Goal: Information Seeking & Learning: Learn about a topic

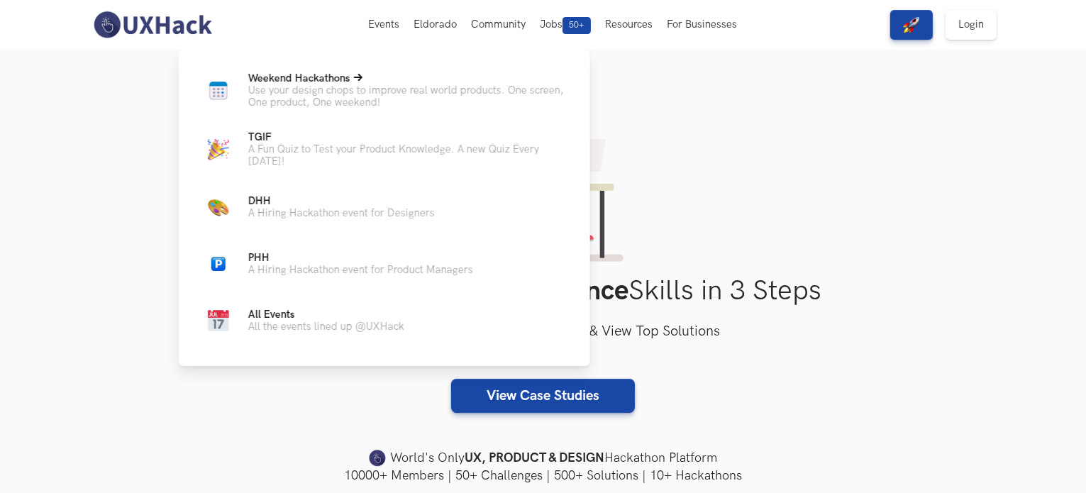
click at [360, 87] on p "Use your design chops to improve real world products. One screen, One product, …" at bounding box center [407, 96] width 319 height 24
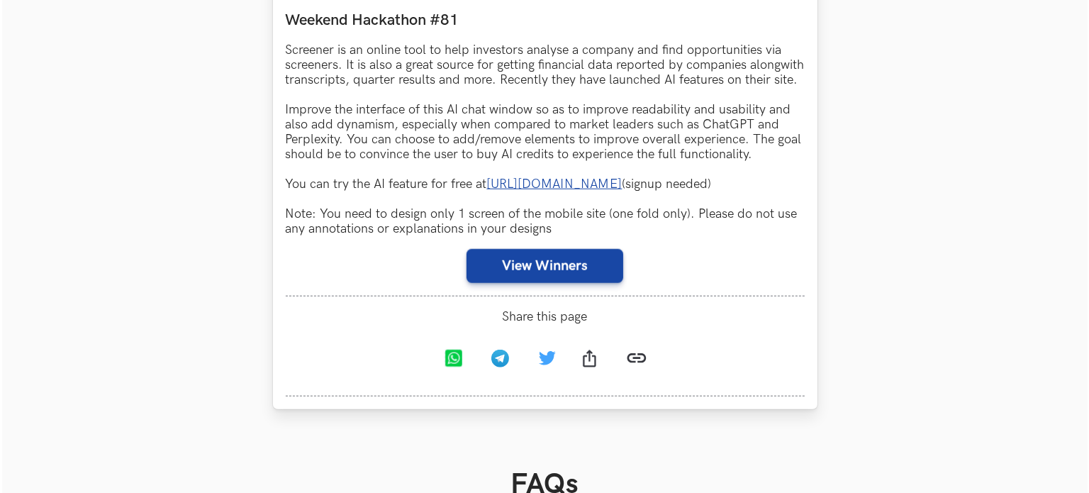
scroll to position [1418, 0]
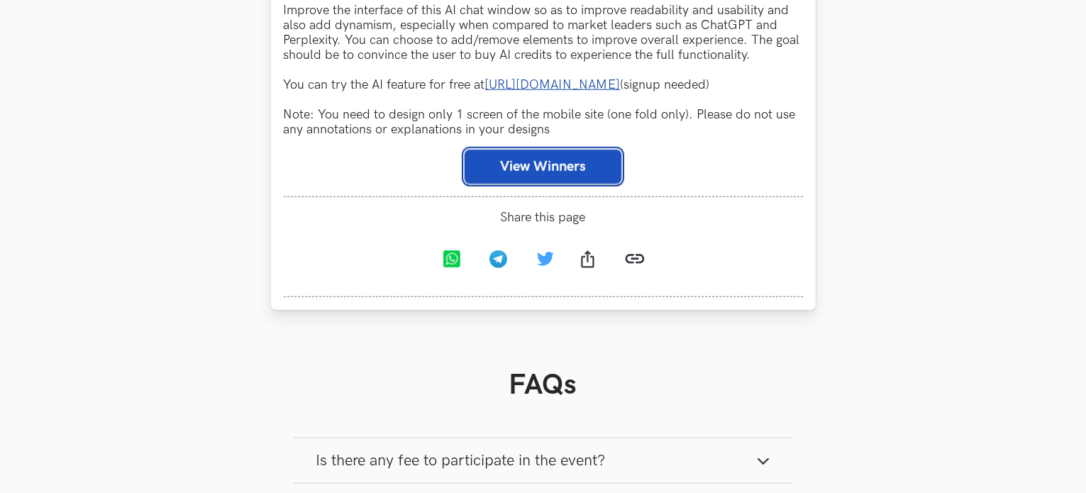
click at [539, 184] on button "View Winners" at bounding box center [542, 167] width 157 height 34
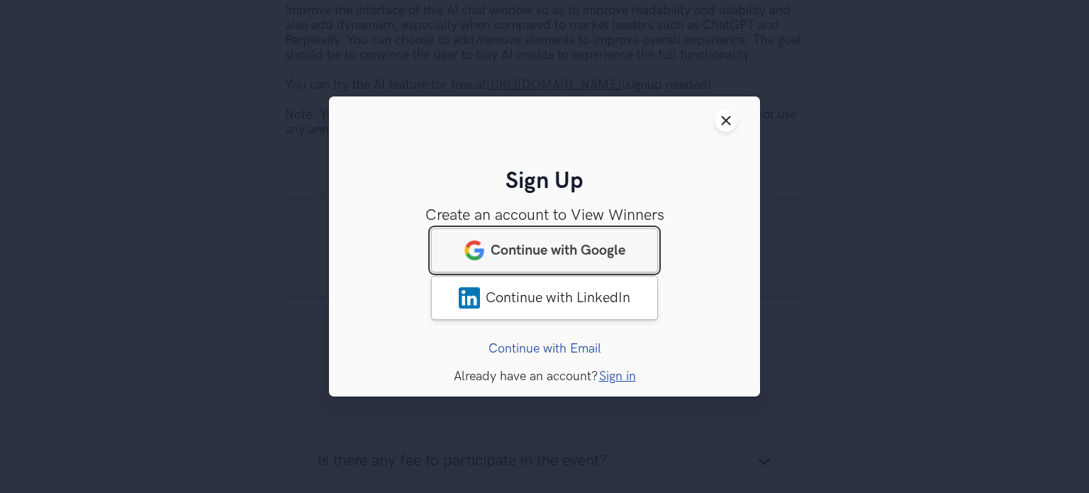
click at [598, 243] on span "Continue with Google" at bounding box center [558, 250] width 135 height 17
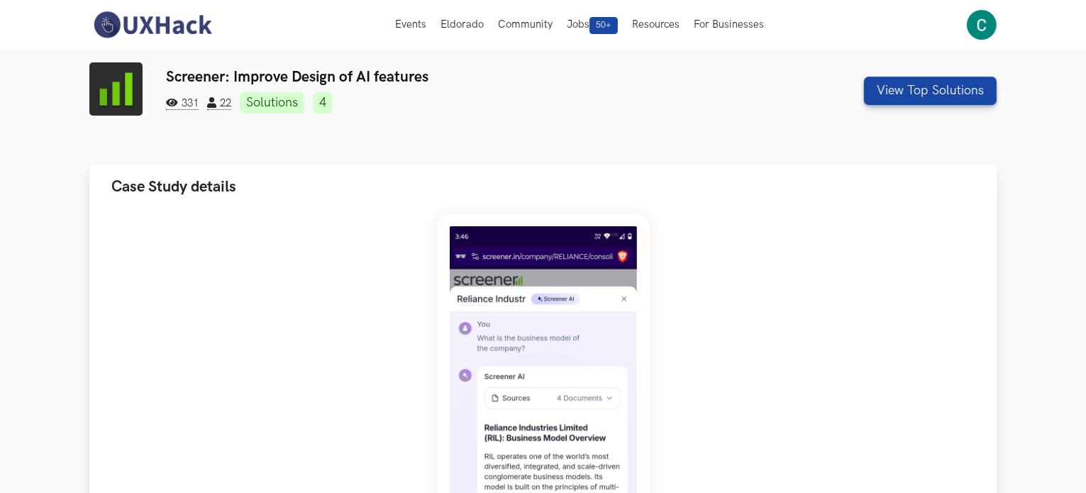
drag, startPoint x: 0, startPoint y: 0, endPoint x: 598, endPoint y: 243, distance: 645.3
click at [598, 243] on img at bounding box center [543, 434] width 213 height 442
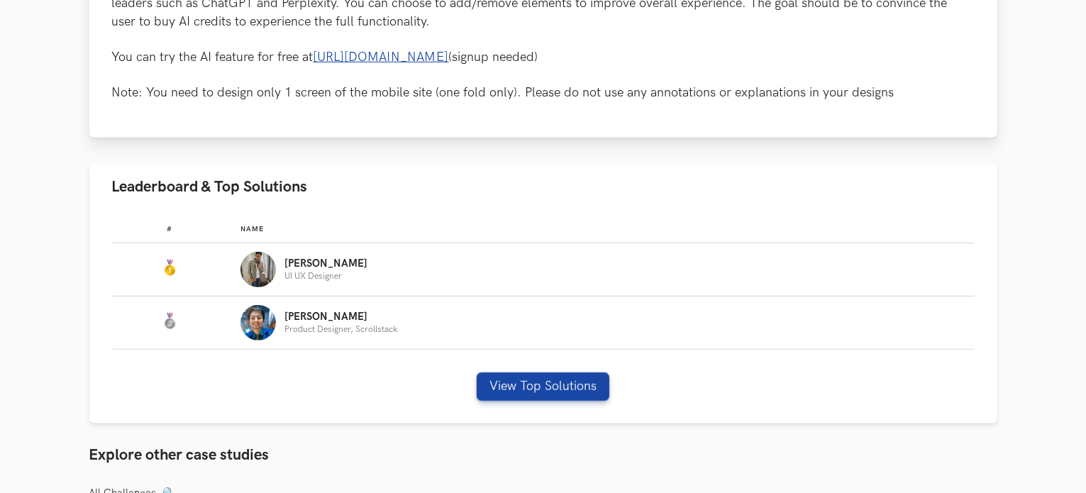
scroll to position [746, 0]
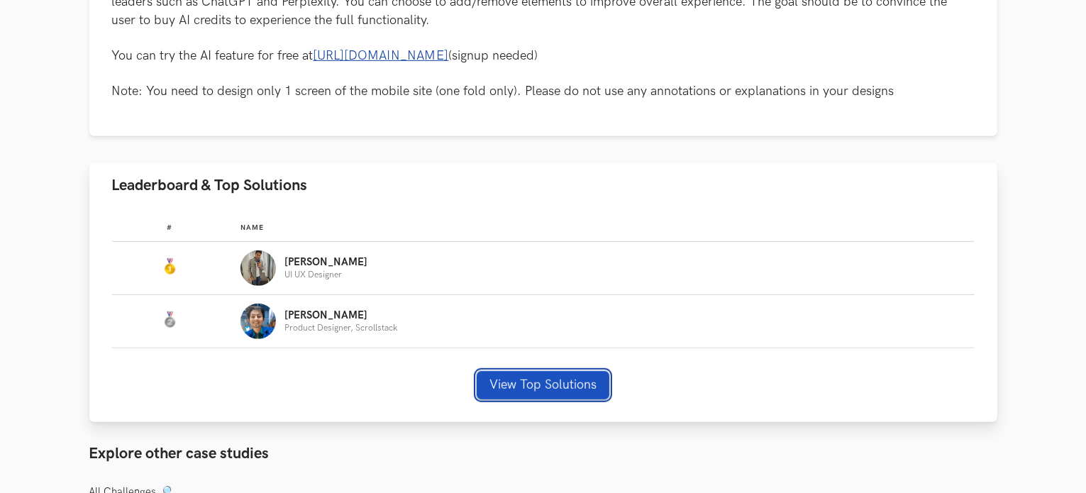
click at [523, 384] on button "View Top Solutions" at bounding box center [542, 385] width 133 height 28
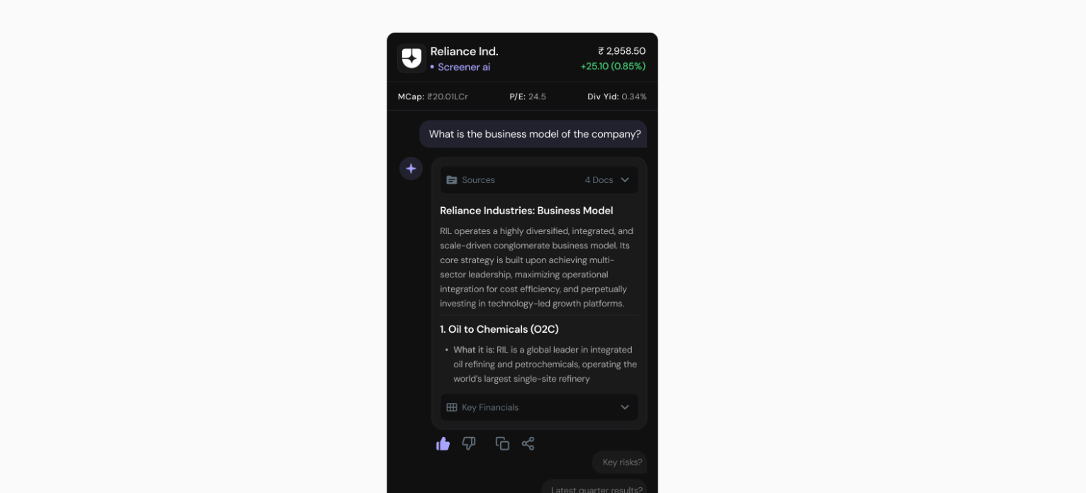
scroll to position [712, 0]
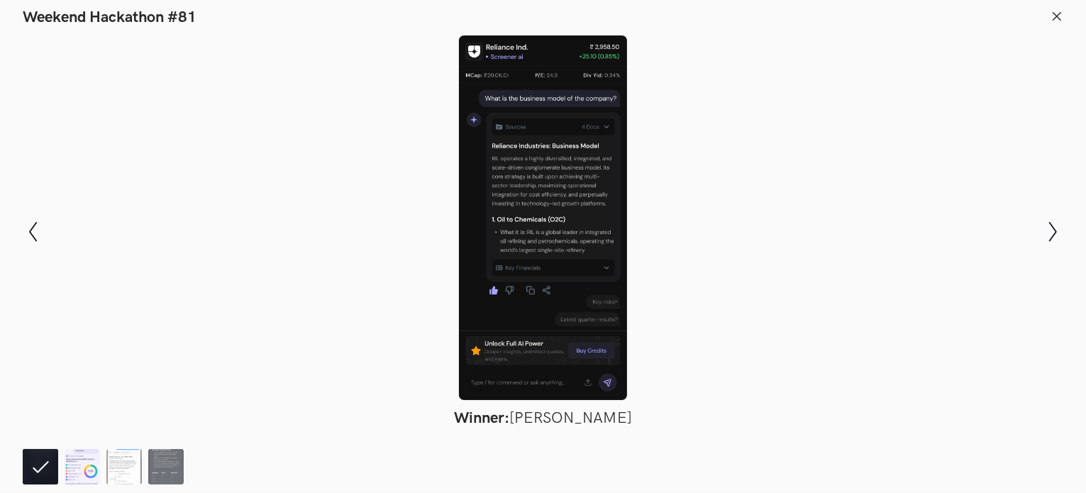
click at [72, 473] on img at bounding box center [82, 466] width 35 height 35
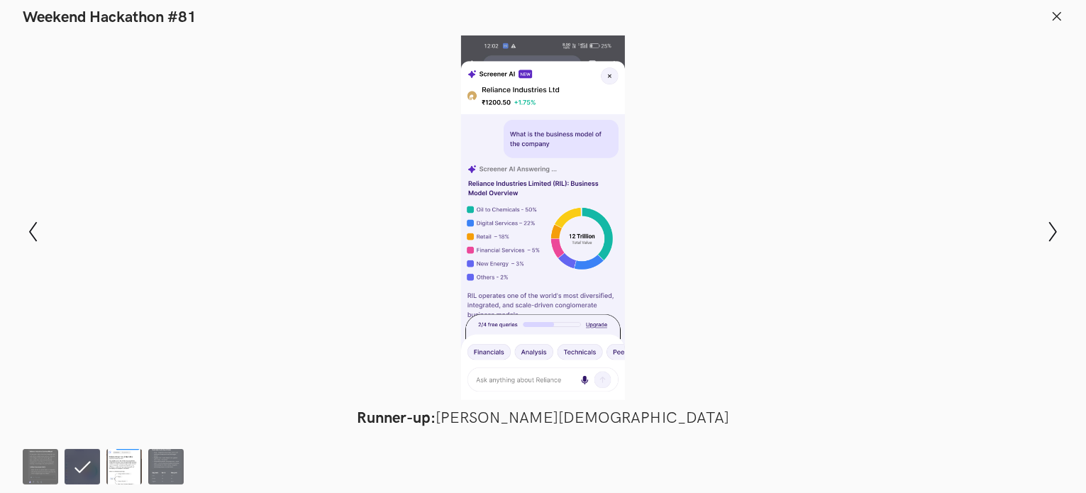
click at [133, 466] on img at bounding box center [123, 466] width 35 height 35
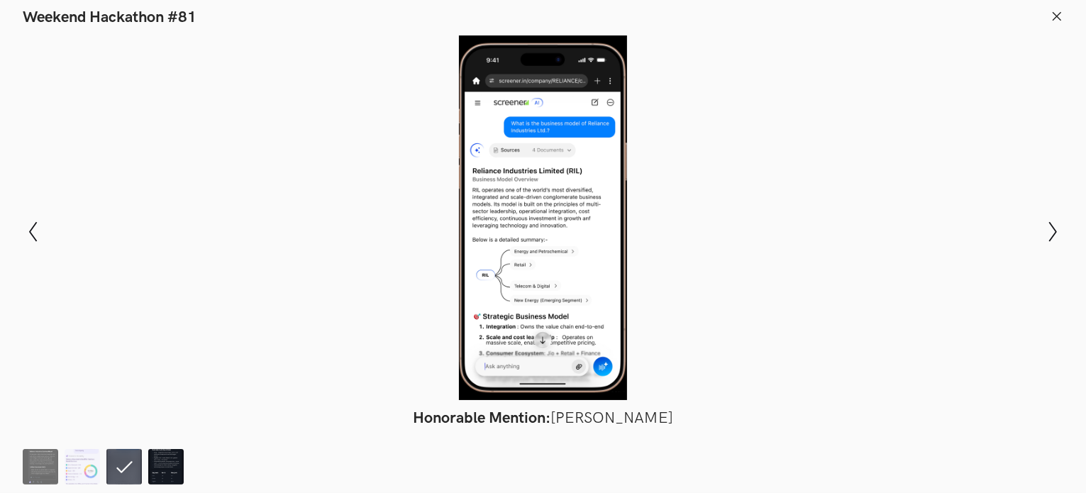
click at [173, 462] on img at bounding box center [165, 466] width 35 height 35
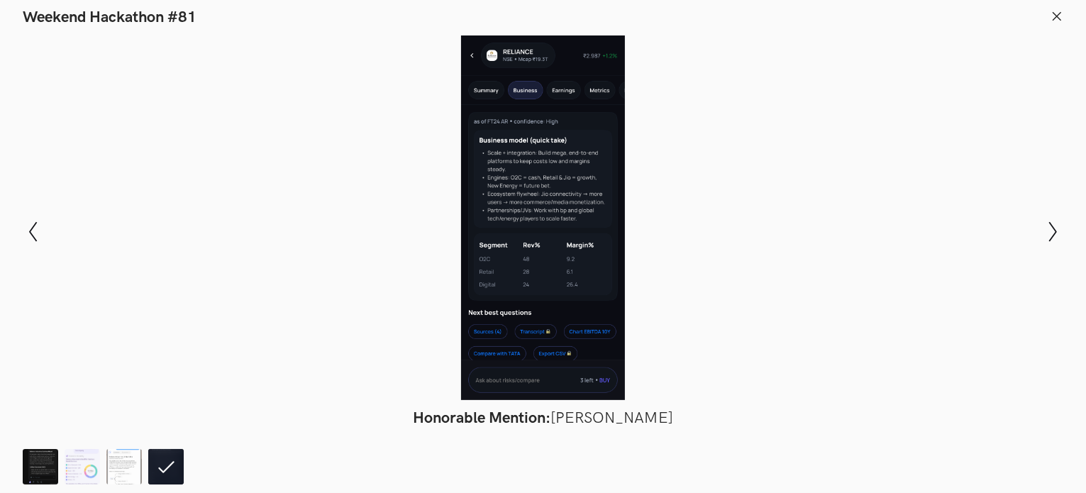
click at [28, 464] on img at bounding box center [40, 466] width 35 height 35
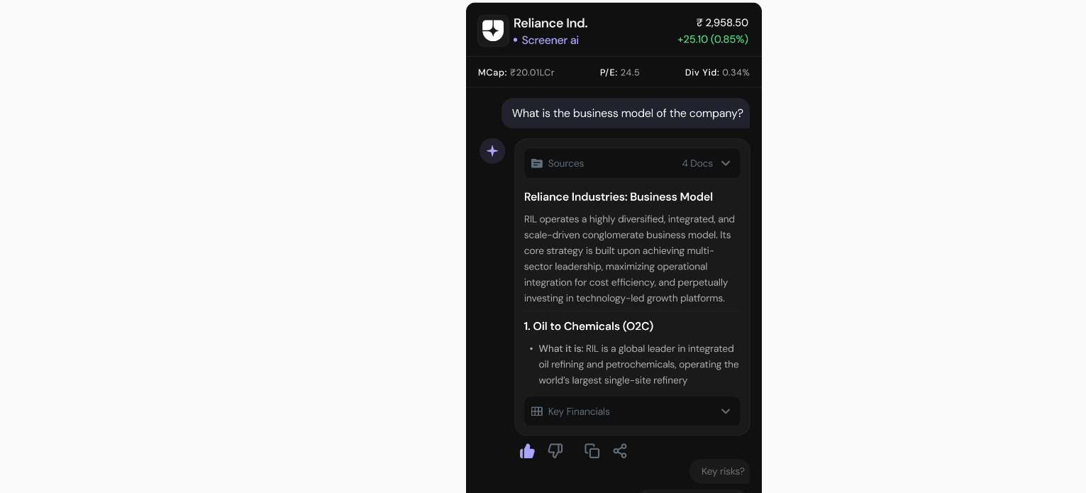
scroll to position [676, 0]
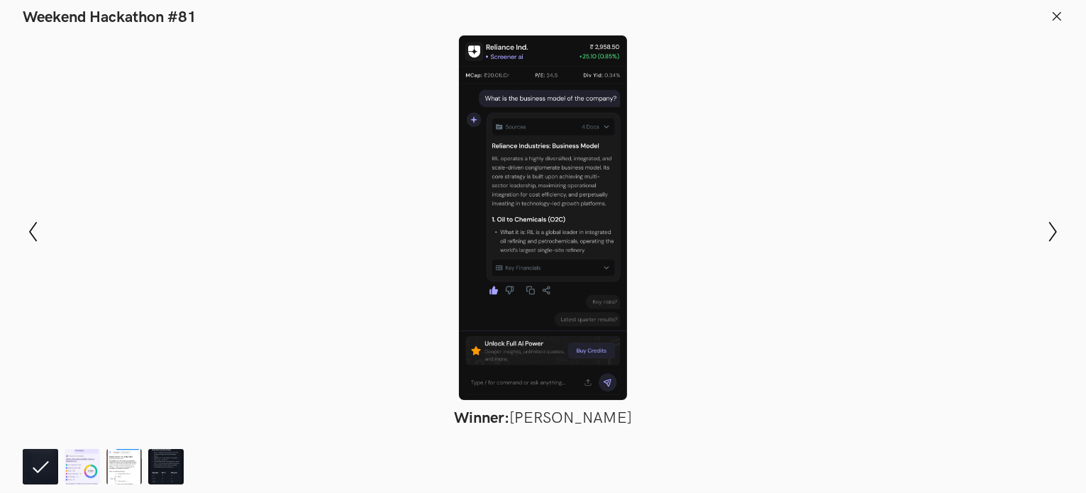
click at [694, 146] on div at bounding box center [543, 217] width 982 height 364
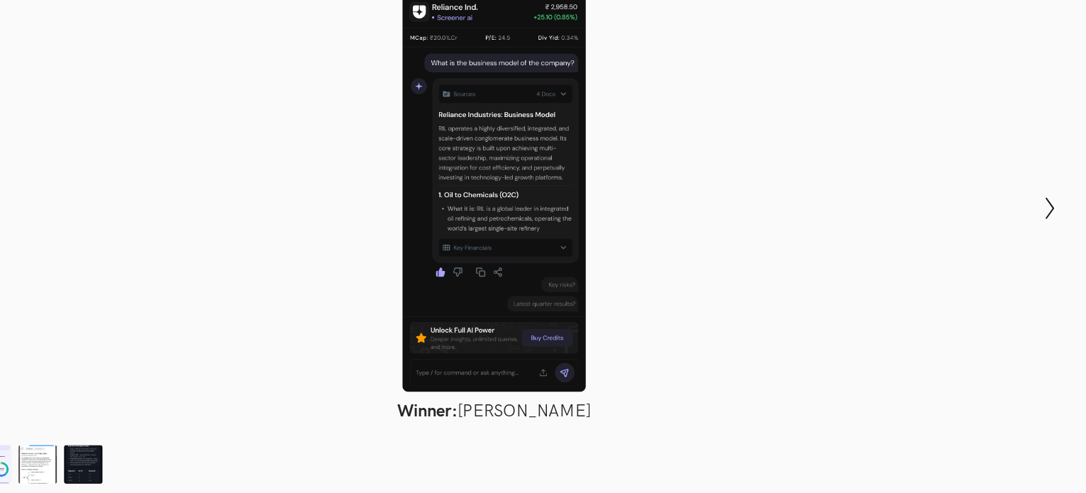
scroll to position [686, 0]
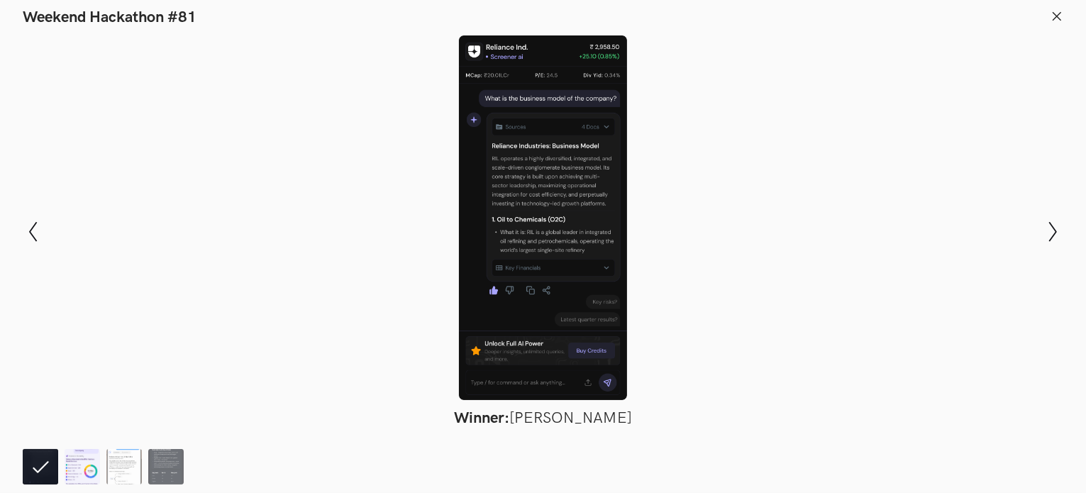
click at [79, 460] on img at bounding box center [82, 466] width 35 height 35
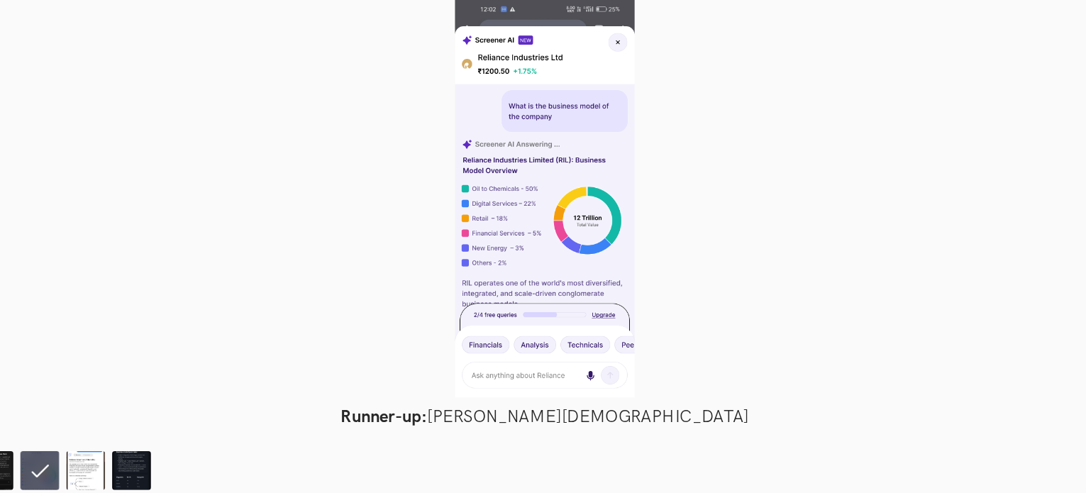
scroll to position [681, 0]
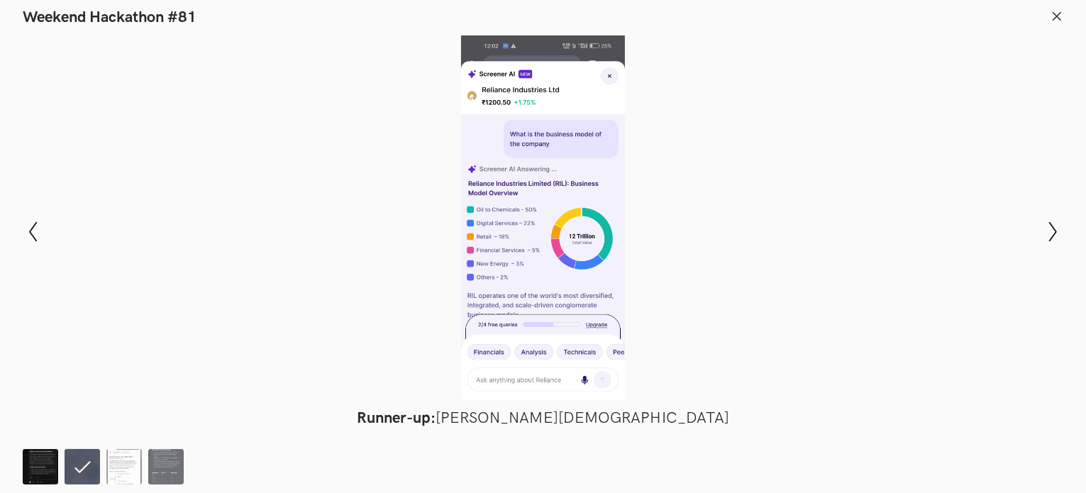
click at [23, 473] on img at bounding box center [40, 466] width 35 height 35
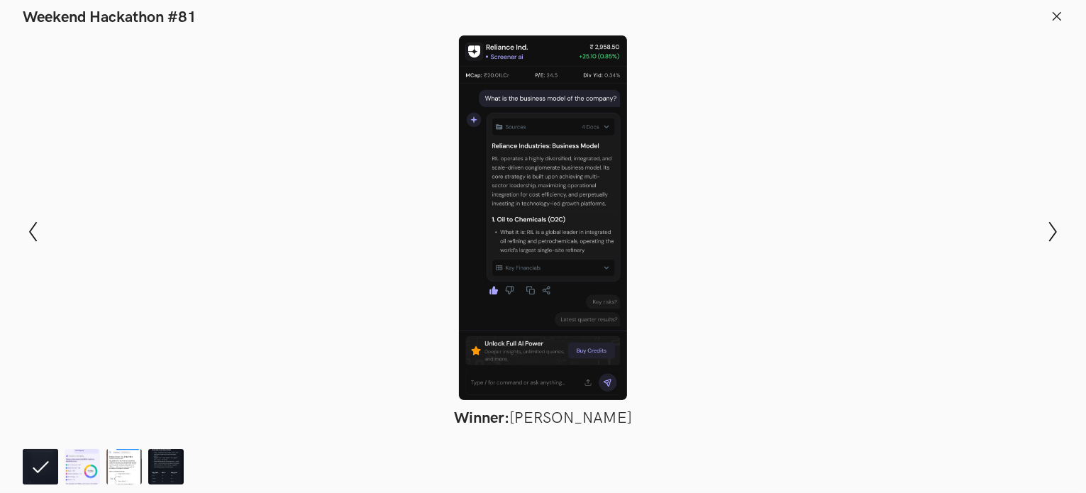
scroll to position [514, 0]
click at [525, 163] on div at bounding box center [543, 217] width 982 height 364
click at [76, 473] on img at bounding box center [82, 466] width 35 height 35
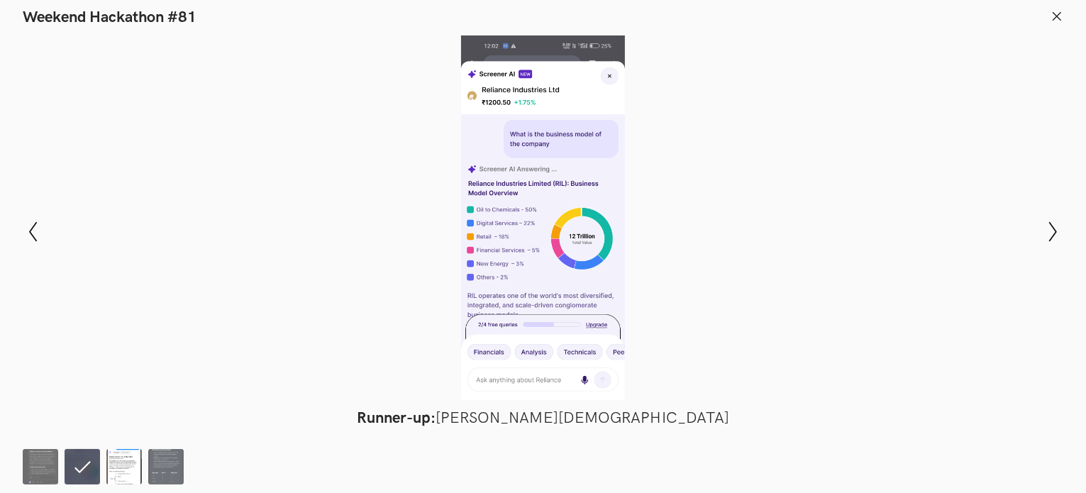
click at [125, 456] on img at bounding box center [123, 466] width 35 height 35
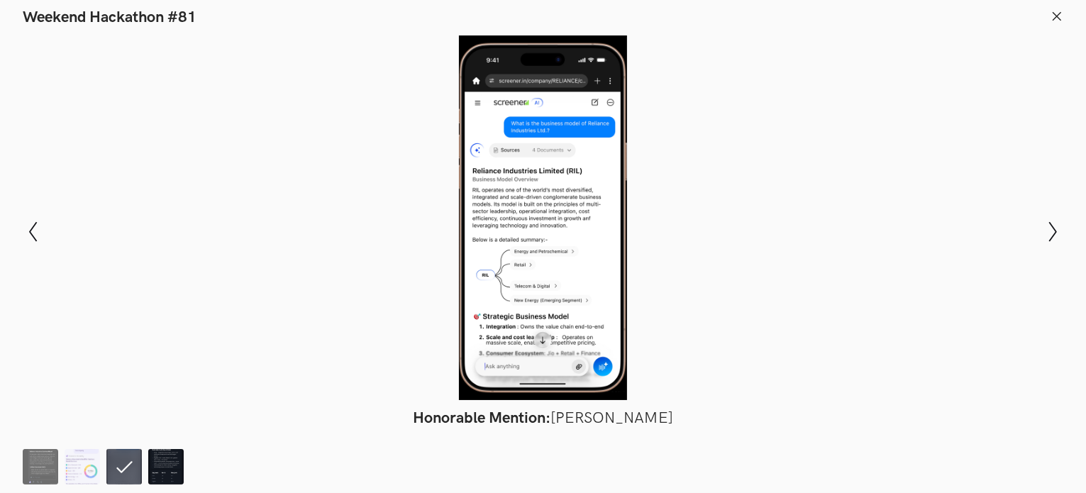
click at [156, 464] on img at bounding box center [165, 466] width 35 height 35
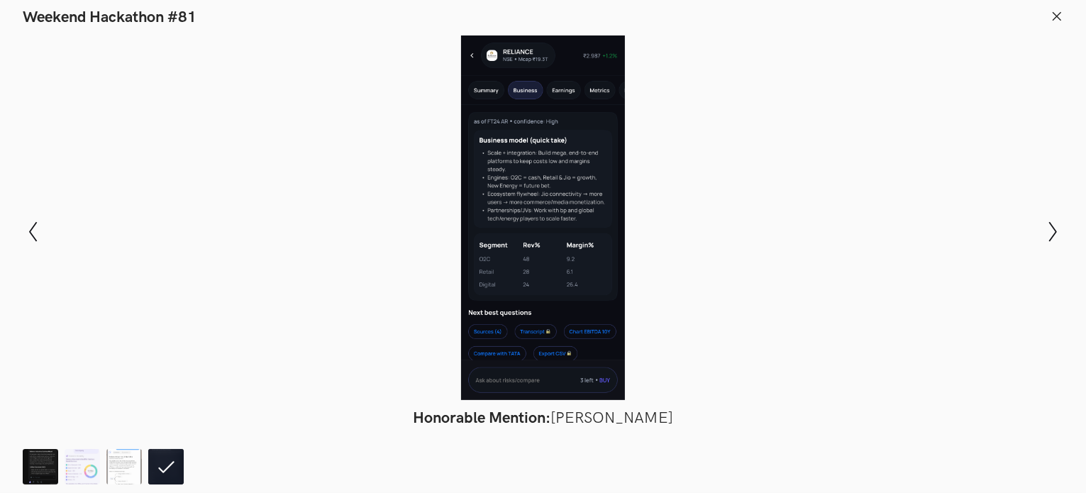
click at [31, 480] on img at bounding box center [40, 466] width 35 height 35
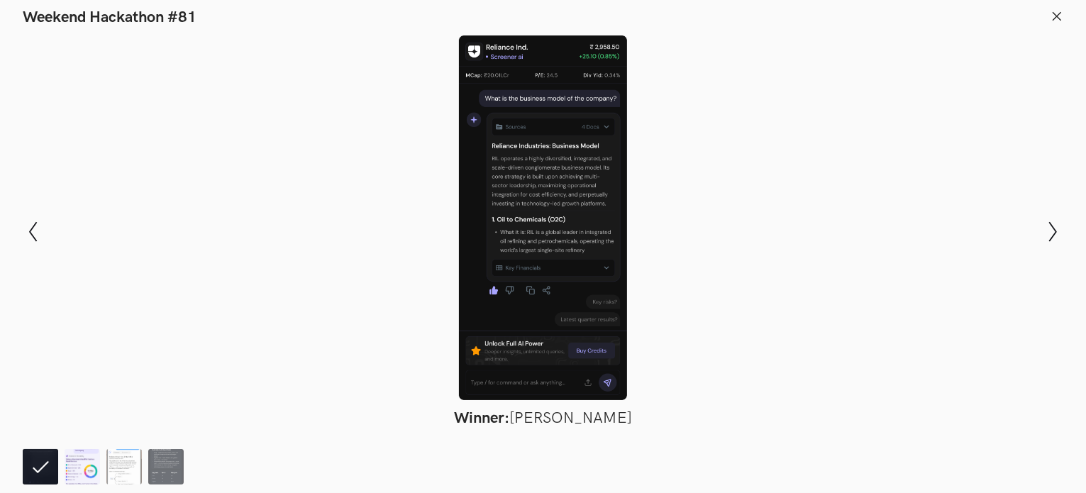
click at [75, 466] on img at bounding box center [82, 466] width 35 height 35
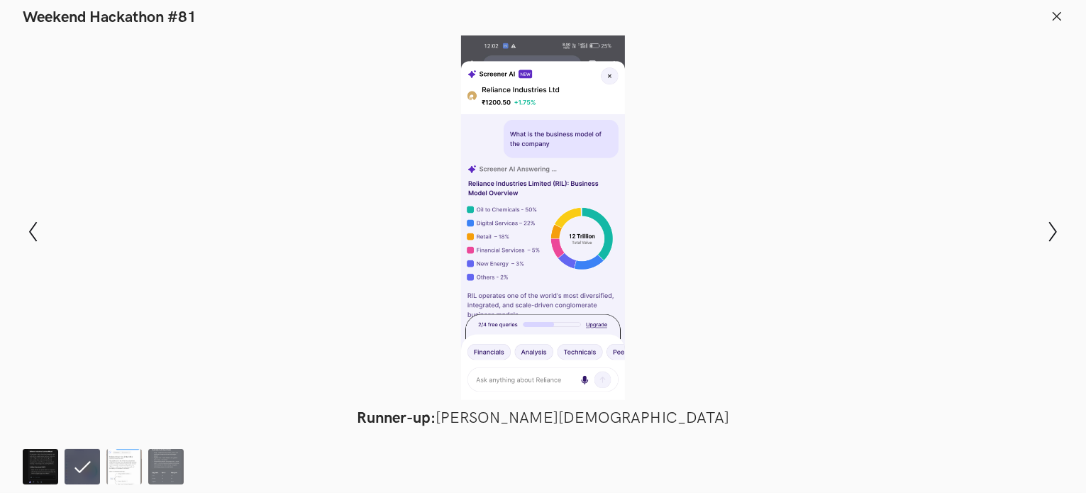
click at [43, 474] on img at bounding box center [40, 466] width 35 height 35
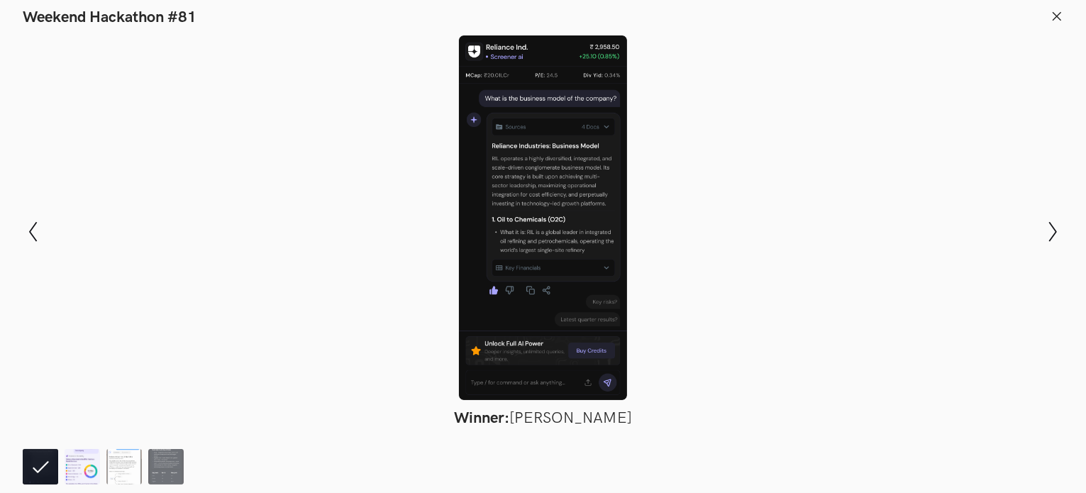
click at [74, 469] on img at bounding box center [82, 466] width 35 height 35
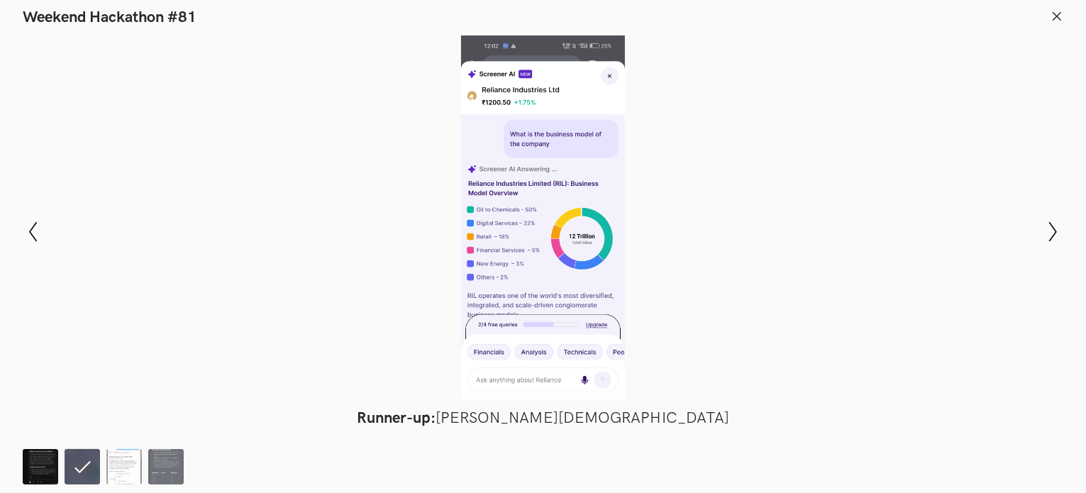
click at [43, 463] on img at bounding box center [40, 466] width 35 height 35
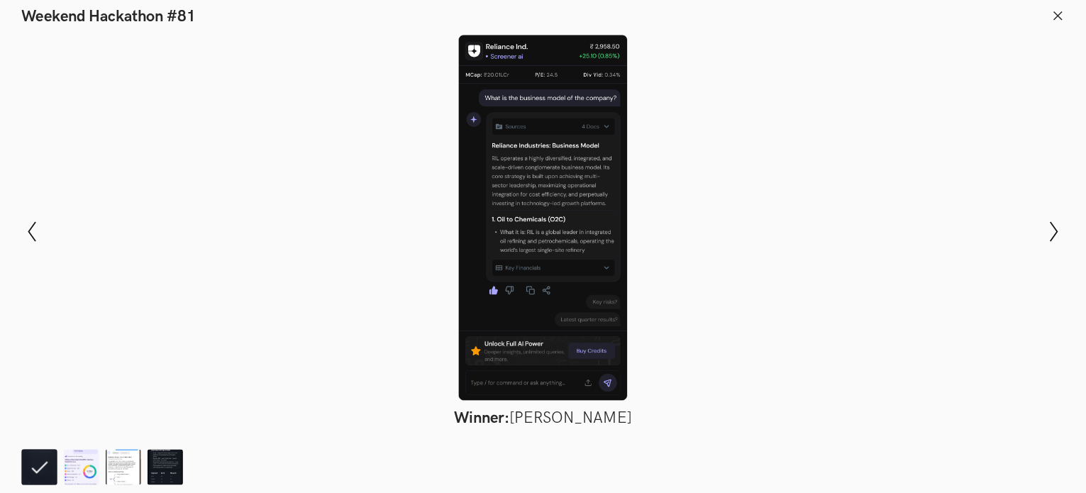
scroll to position [474, 0]
click at [101, 463] on ol at bounding box center [106, 466] width 167 height 35
click at [89, 467] on img at bounding box center [82, 466] width 35 height 35
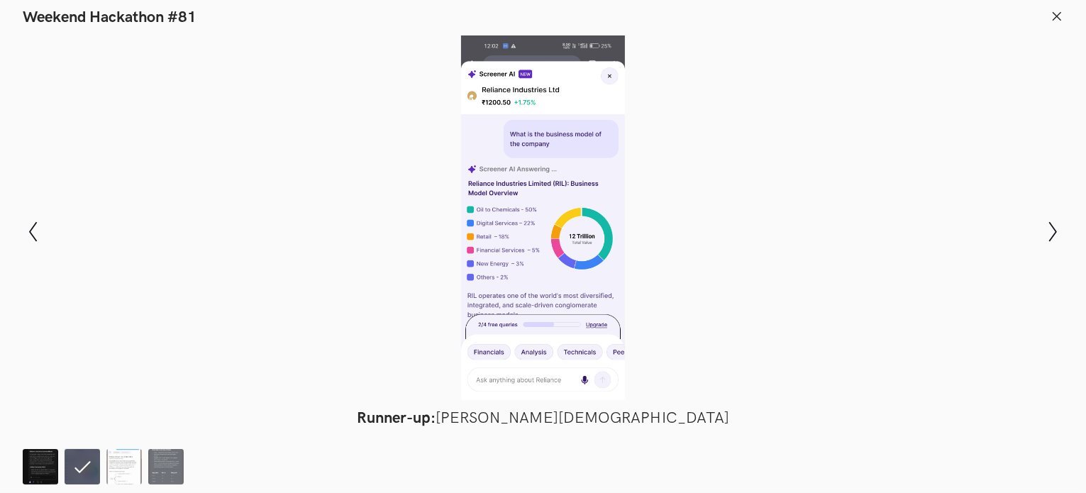
click at [40, 456] on img at bounding box center [40, 466] width 35 height 35
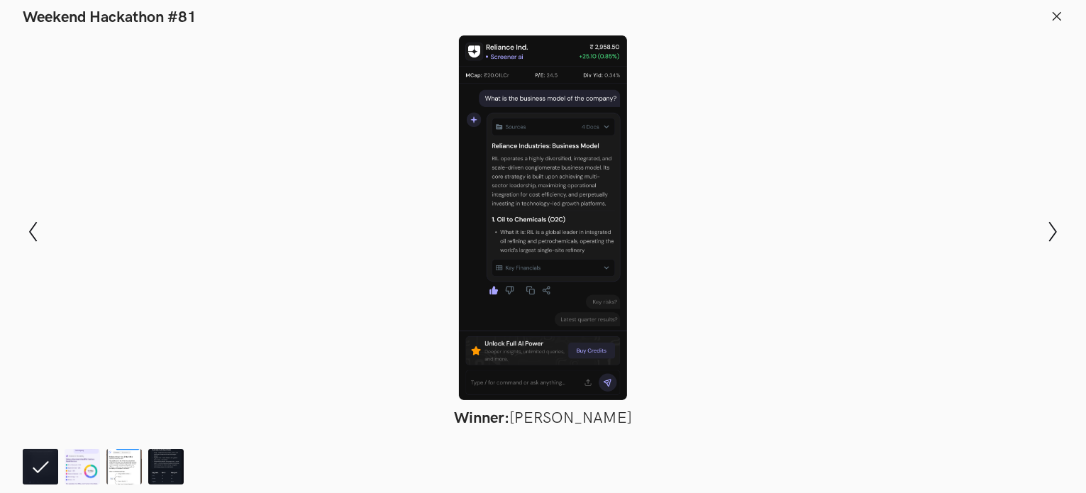
drag, startPoint x: 503, startPoint y: 157, endPoint x: 306, endPoint y: 220, distance: 206.1
click at [286, 245] on div at bounding box center [543, 217] width 982 height 364
drag, startPoint x: 542, startPoint y: 112, endPoint x: 482, endPoint y: 104, distance: 60.8
click at [482, 104] on div at bounding box center [543, 217] width 982 height 364
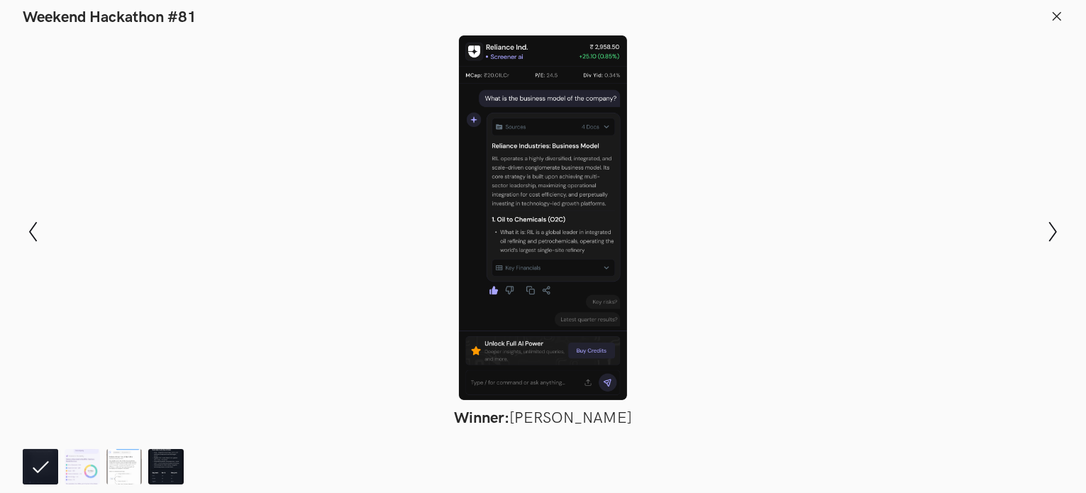
click at [169, 472] on img at bounding box center [165, 466] width 35 height 35
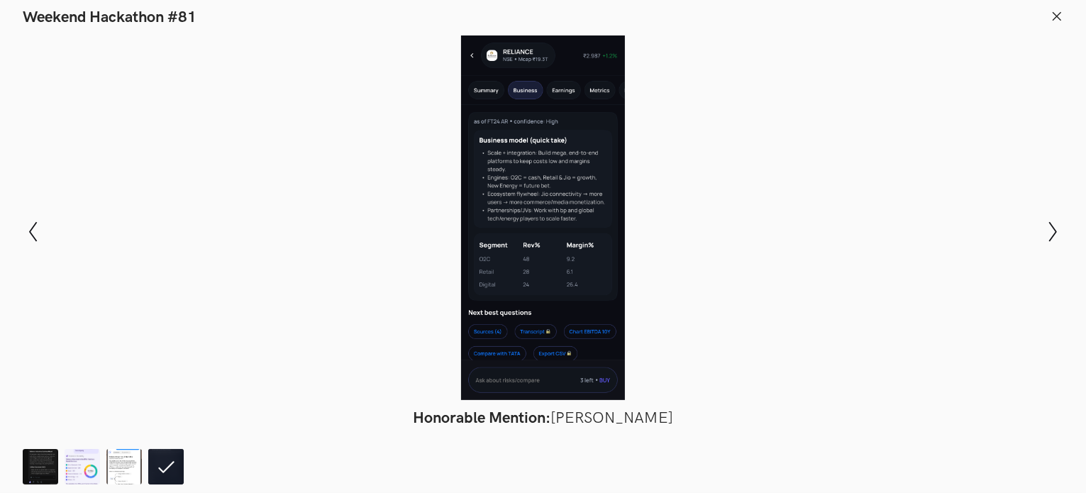
click at [496, 225] on div at bounding box center [543, 217] width 982 height 364
drag, startPoint x: 496, startPoint y: 225, endPoint x: 458, endPoint y: 201, distance: 45.2
click at [458, 201] on div at bounding box center [543, 217] width 982 height 364
click at [34, 469] on img at bounding box center [40, 466] width 35 height 35
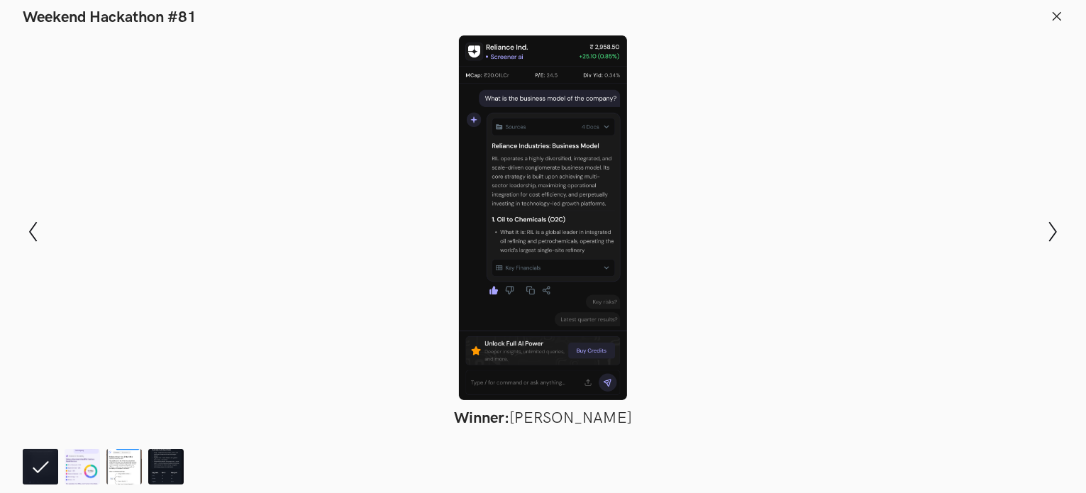
scroll to position [829, 0]
click at [93, 462] on img at bounding box center [82, 466] width 35 height 35
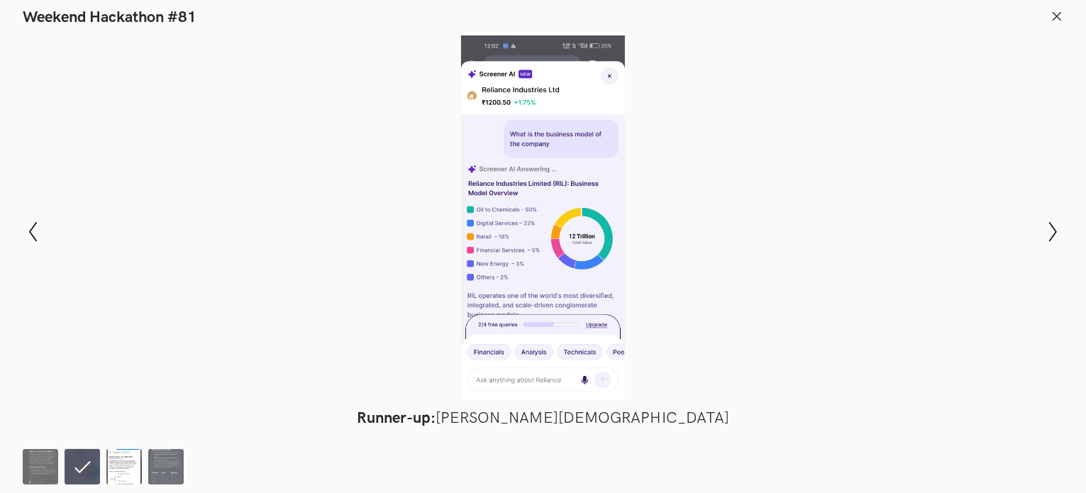
click at [119, 473] on img at bounding box center [123, 466] width 35 height 35
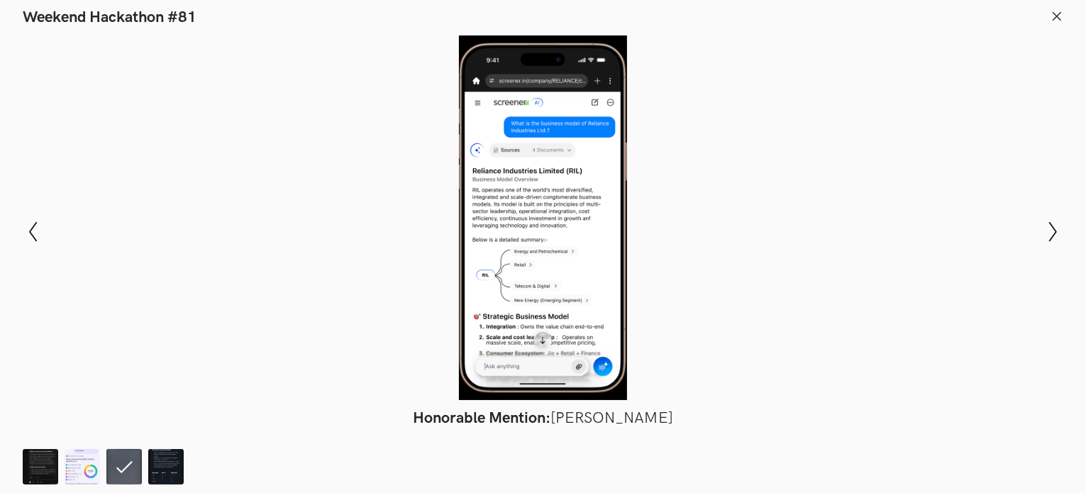
drag, startPoint x: 556, startPoint y: 54, endPoint x: 506, endPoint y: 140, distance: 99.1
click at [506, 140] on div at bounding box center [543, 217] width 982 height 364
drag, startPoint x: 506, startPoint y: 140, endPoint x: 486, endPoint y: 267, distance: 129.3
click at [486, 267] on div at bounding box center [543, 217] width 982 height 364
click at [699, 100] on div at bounding box center [543, 217] width 982 height 364
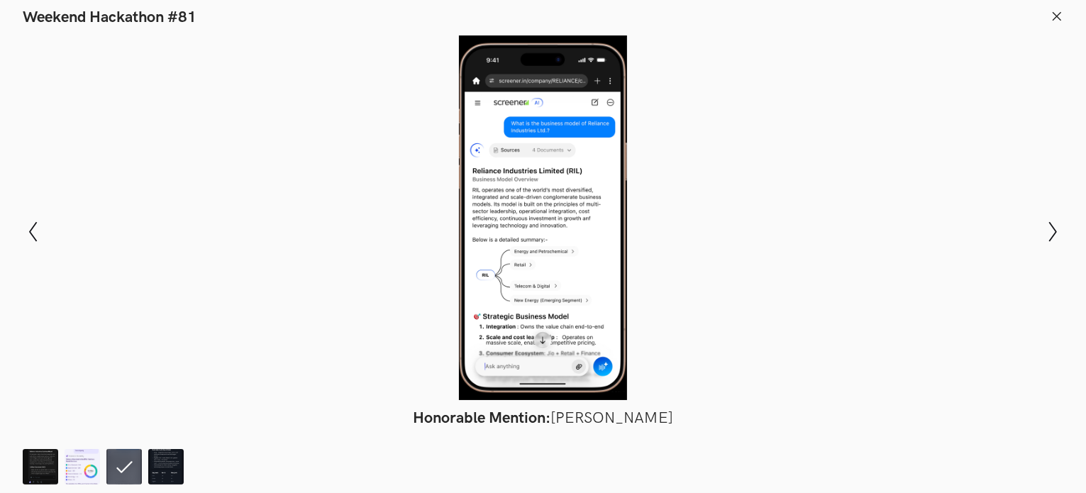
click at [647, 136] on div at bounding box center [543, 217] width 982 height 364
click at [149, 467] on img at bounding box center [165, 466] width 35 height 35
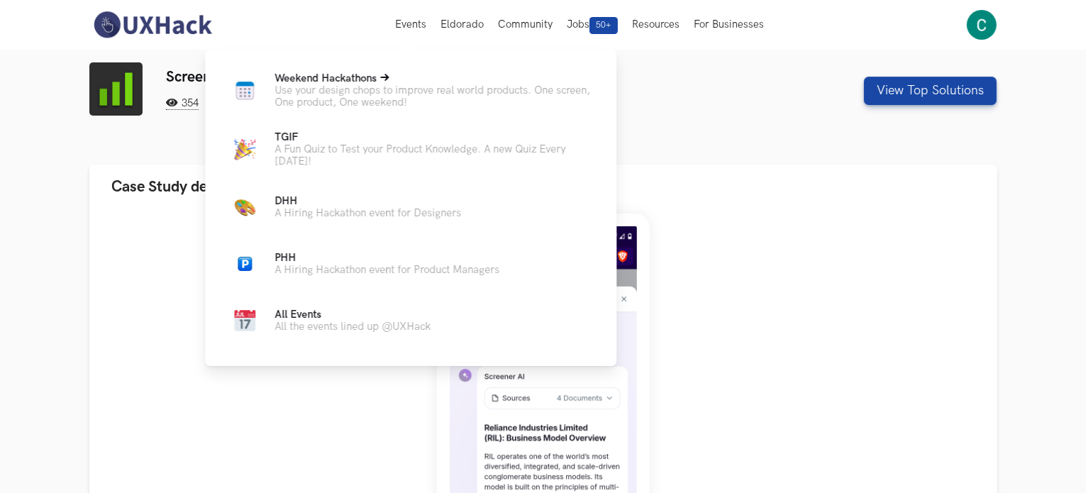
click at [351, 84] on span "Weekend Hackathons Live" at bounding box center [325, 78] width 102 height 12
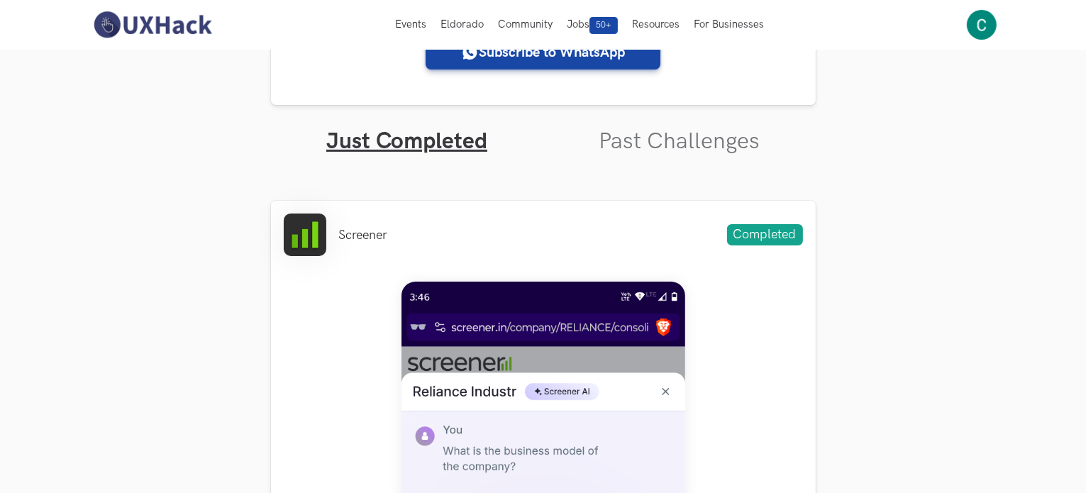
scroll to position [320, 0]
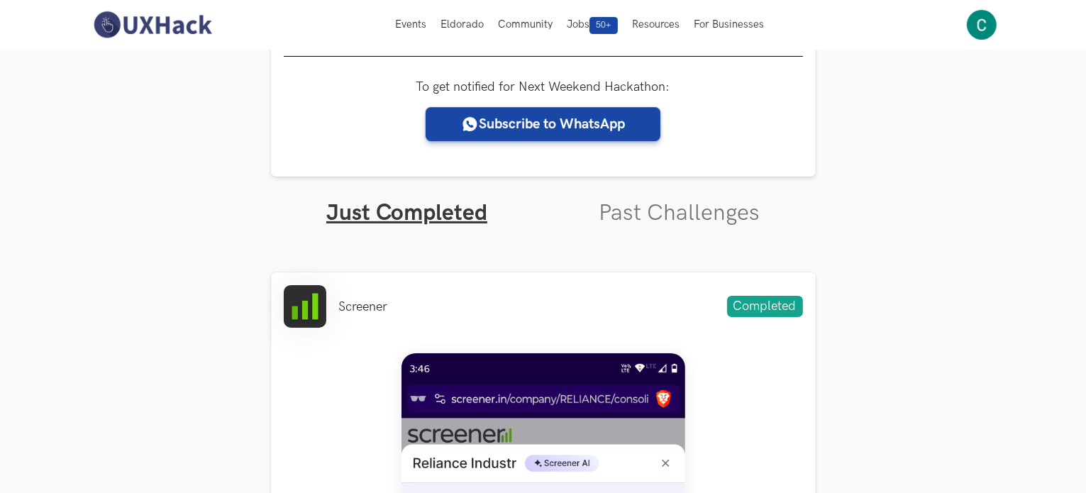
click at [632, 226] on link "Past Challenges" at bounding box center [678, 213] width 161 height 28
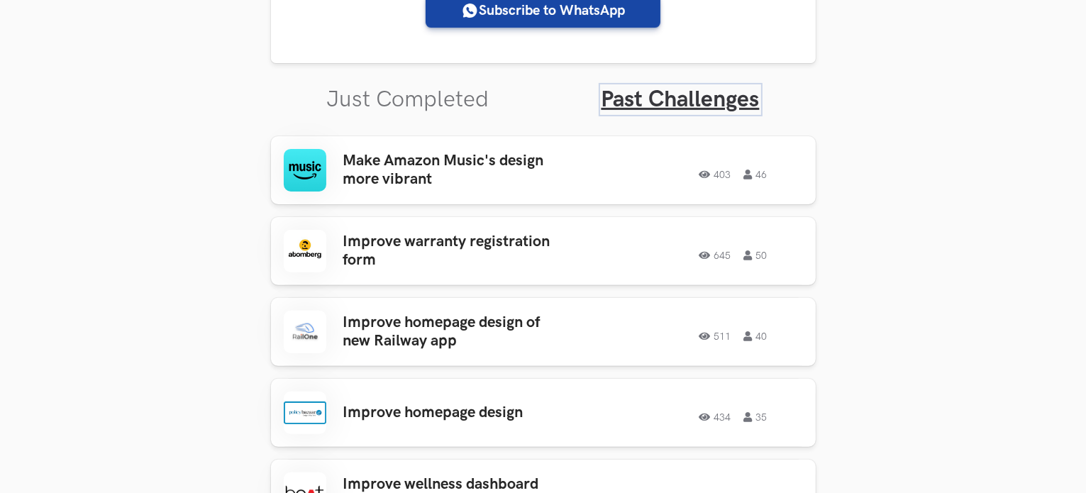
scroll to position [434, 0]
click at [436, 99] on link "Just Completed" at bounding box center [408, 99] width 162 height 28
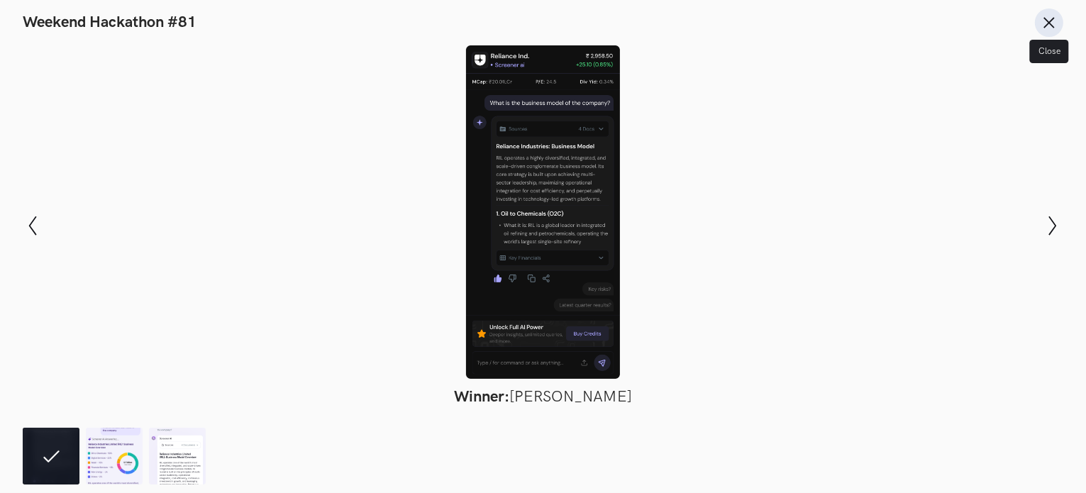
click at [1054, 26] on icon at bounding box center [1049, 23] width 16 height 16
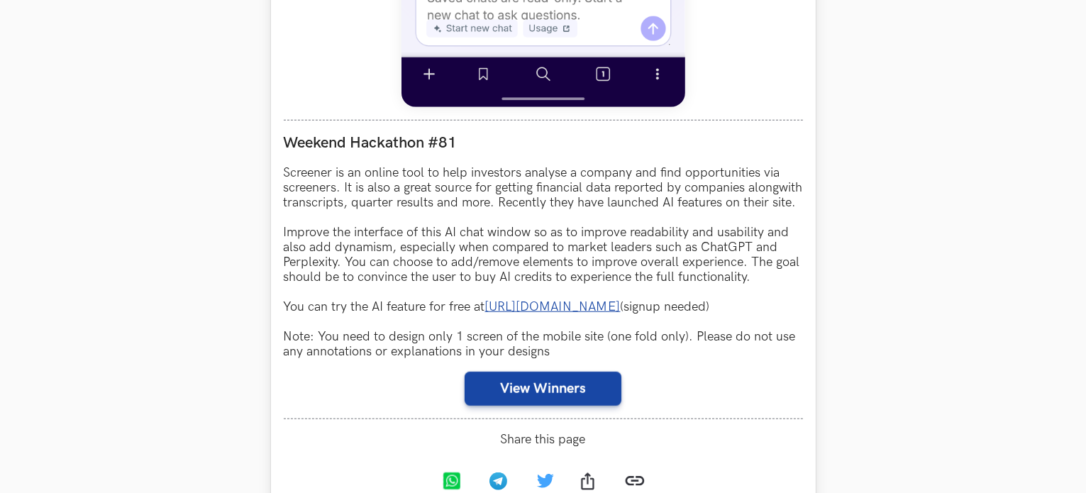
scroll to position [1197, 0]
click at [536, 313] on link "[URL][DOMAIN_NAME]" at bounding box center [552, 306] width 135 height 15
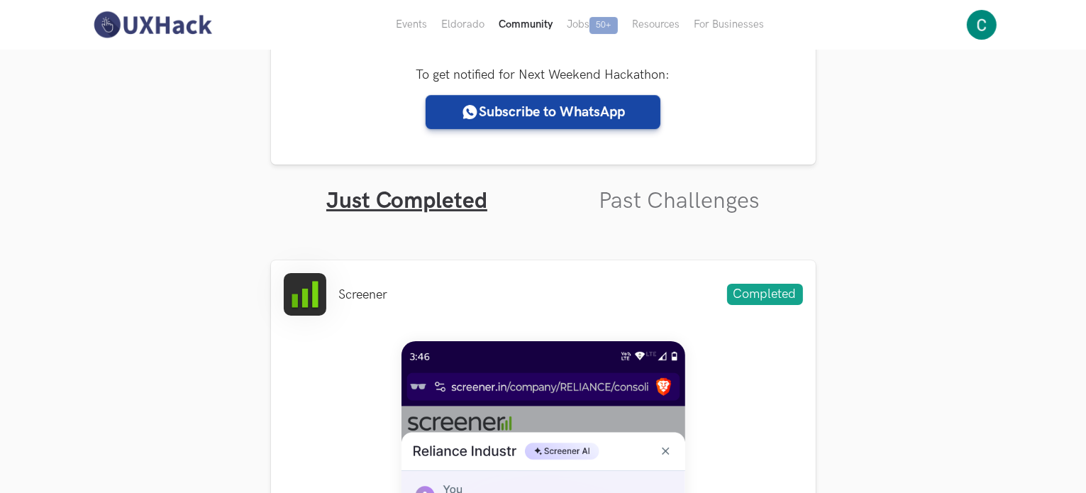
scroll to position [328, 0]
